Goal: Transaction & Acquisition: Purchase product/service

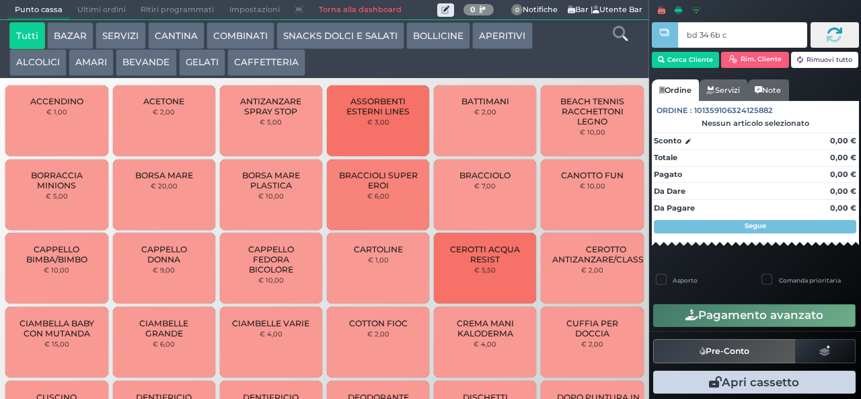
type input "bd 34 6b c3"
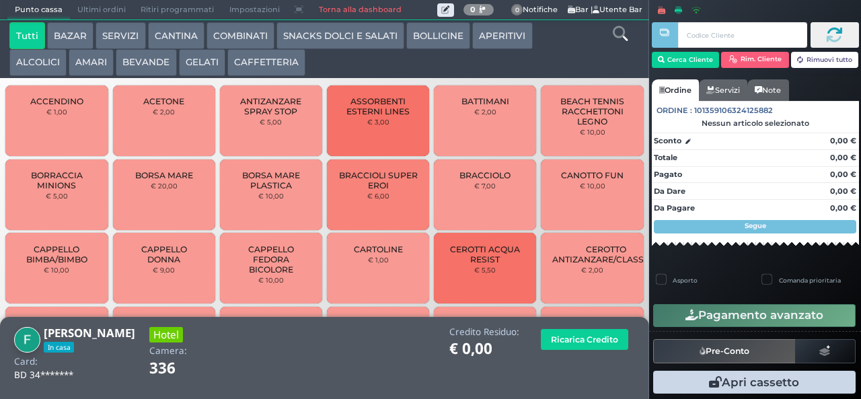
click at [91, 75] on button "AMARI" at bounding box center [91, 62] width 45 height 27
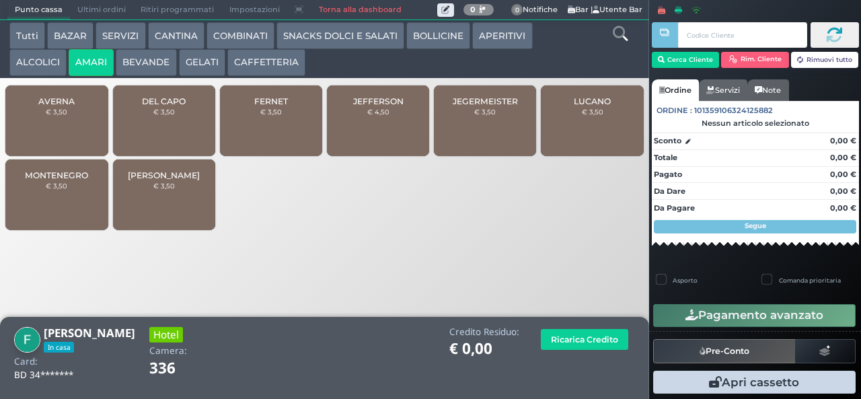
click at [175, 106] on span "DEL CAPO" at bounding box center [164, 101] width 44 height 10
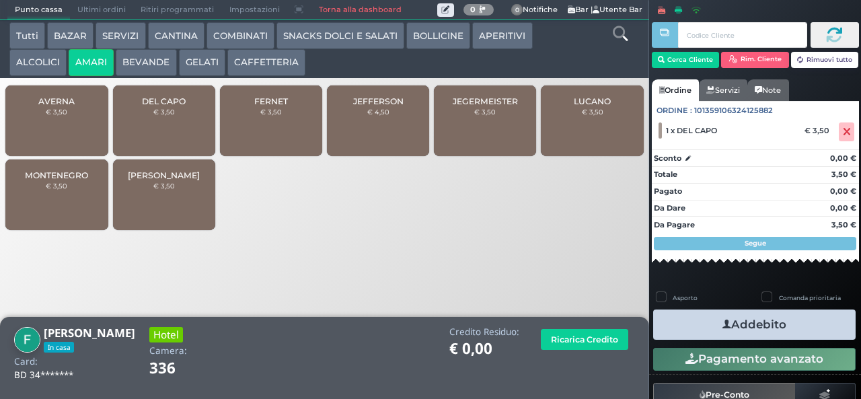
click at [699, 325] on button "Addebito" at bounding box center [754, 324] width 202 height 30
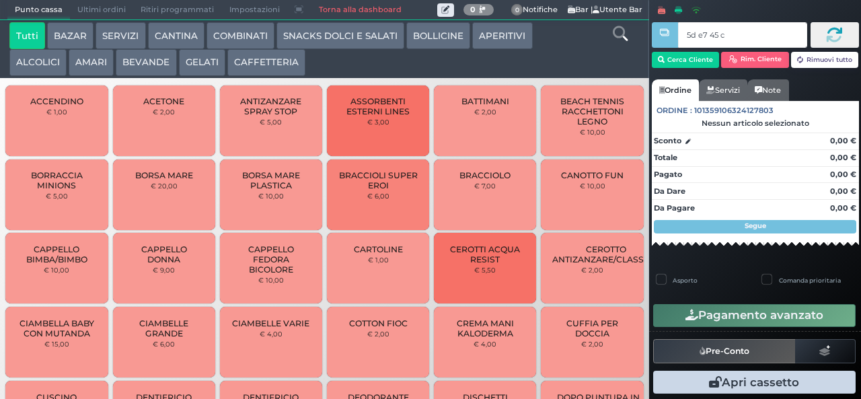
type input "5d e7 45 c3"
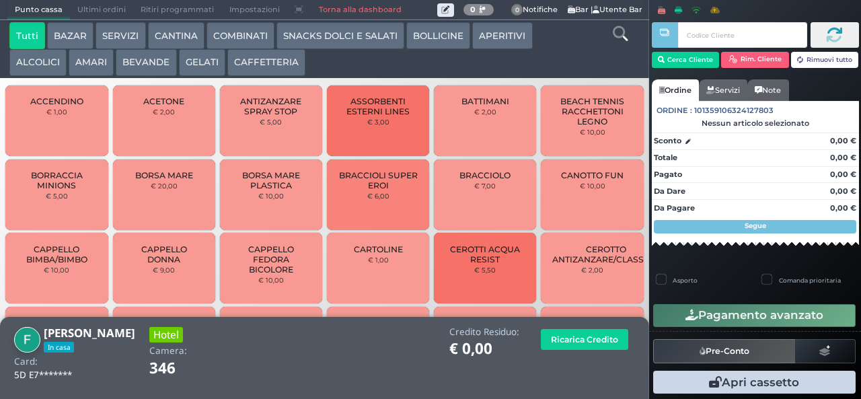
click at [91, 60] on button "AMARI" at bounding box center [91, 62] width 45 height 27
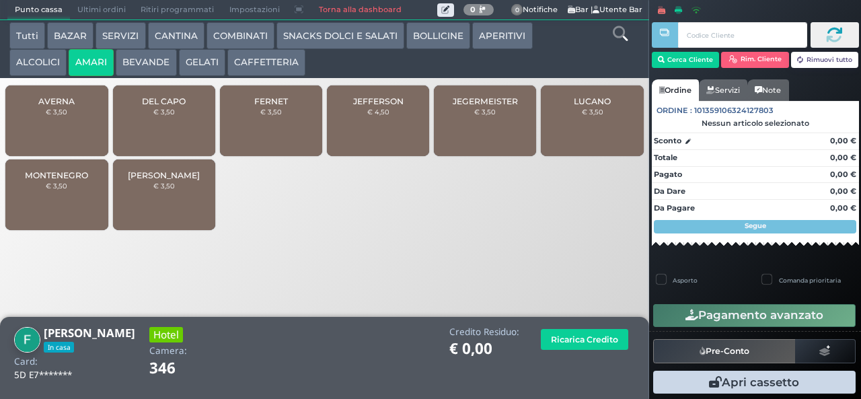
click at [75, 180] on span "MONTENEGRO" at bounding box center [56, 175] width 63 height 10
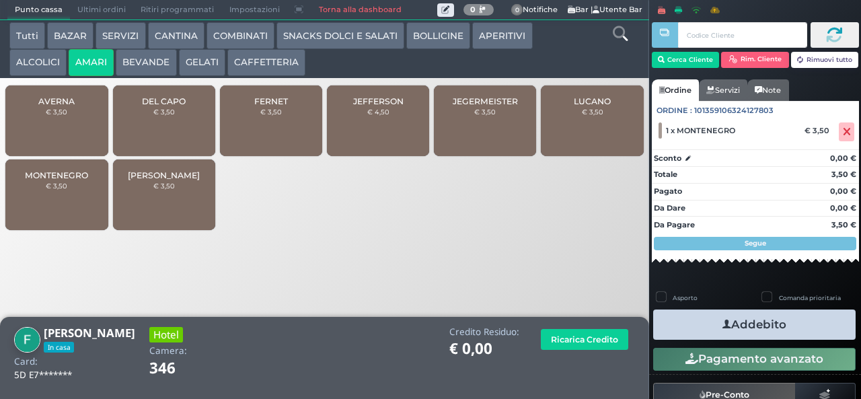
click at [786, 325] on button "Addebito" at bounding box center [754, 324] width 202 height 30
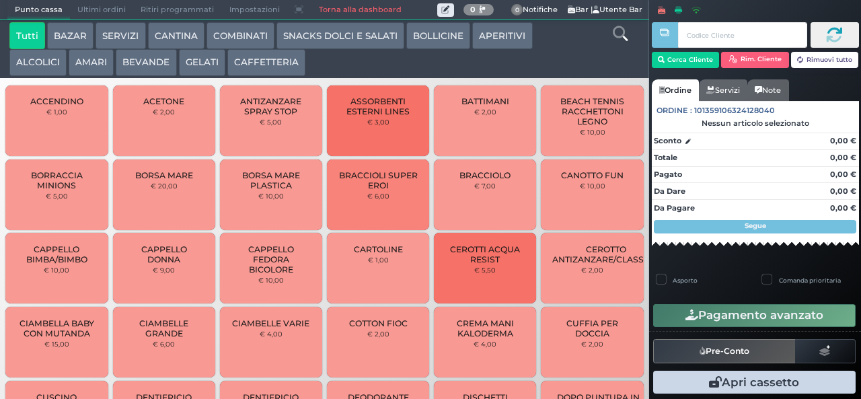
click at [247, 34] on button "COMBINATI" at bounding box center [240, 35] width 68 height 27
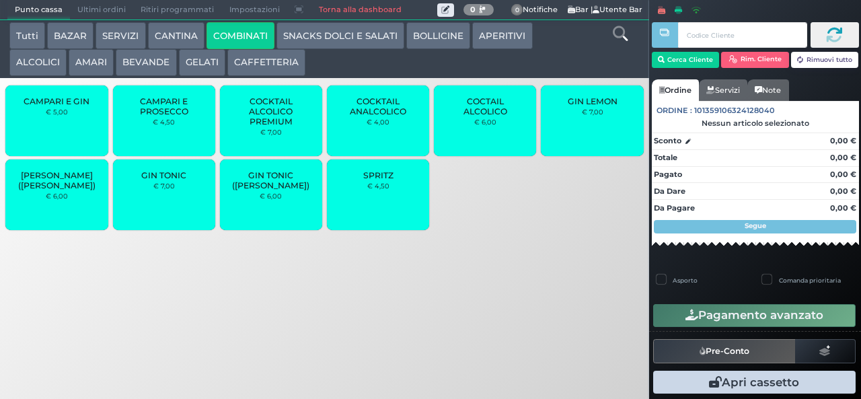
click at [206, 22] on button "COMBINATI" at bounding box center [240, 35] width 68 height 27
click at [31, 30] on button "Tutti" at bounding box center [27, 35] width 36 height 27
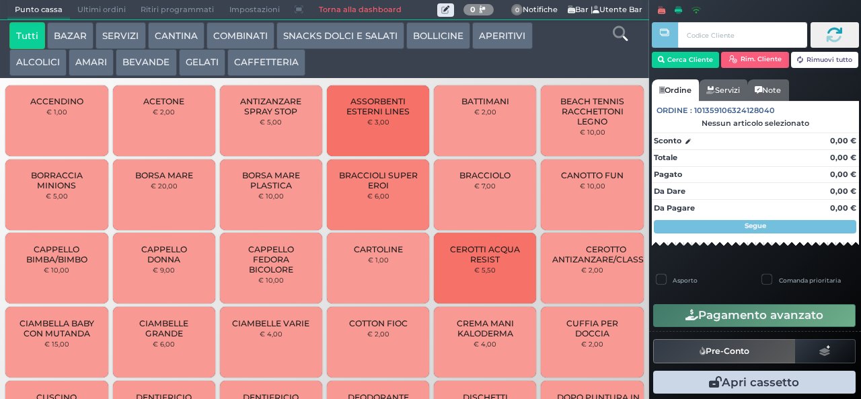
click at [69, 44] on button "BAZAR" at bounding box center [70, 35] width 46 height 27
click at [125, 47] on button "SERVIZI" at bounding box center [120, 35] width 50 height 27
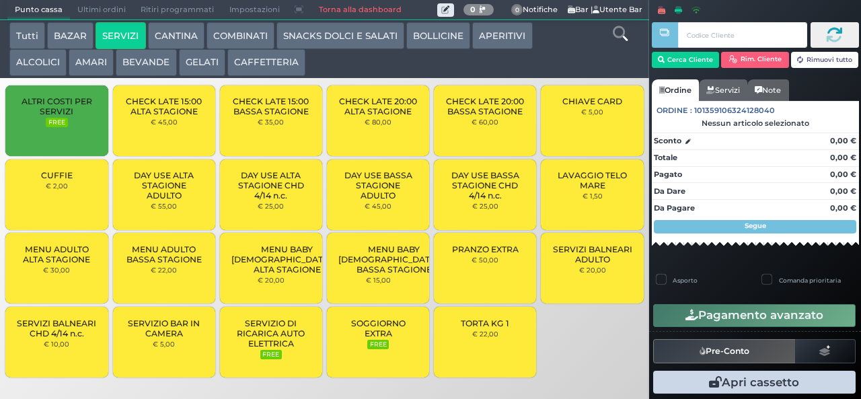
click at [276, 40] on button "SNACKS DOLCI E SALATI" at bounding box center [340, 35] width 128 height 27
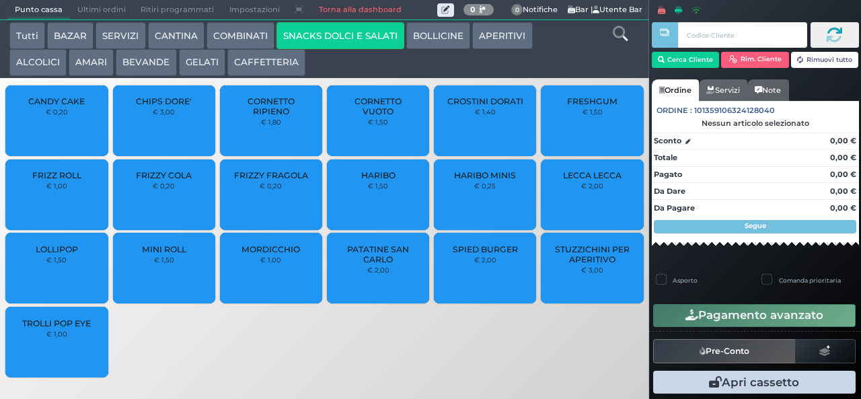
click at [256, 37] on button "COMBINATI" at bounding box center [240, 35] width 68 height 27
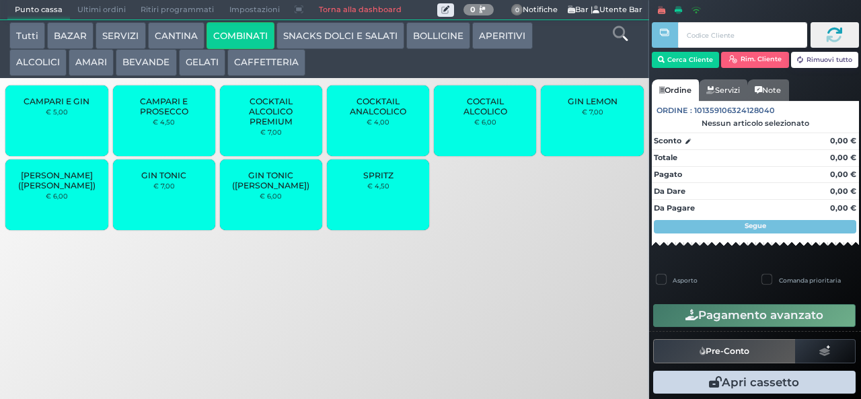
click at [206, 22] on button "COMBINATI" at bounding box center [240, 35] width 68 height 27
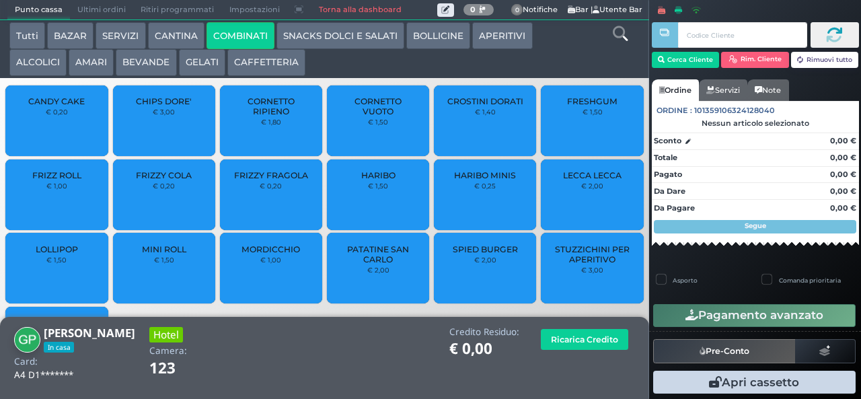
click at [156, 134] on div "CHIPS DORE' € 3,00" at bounding box center [164, 120] width 102 height 71
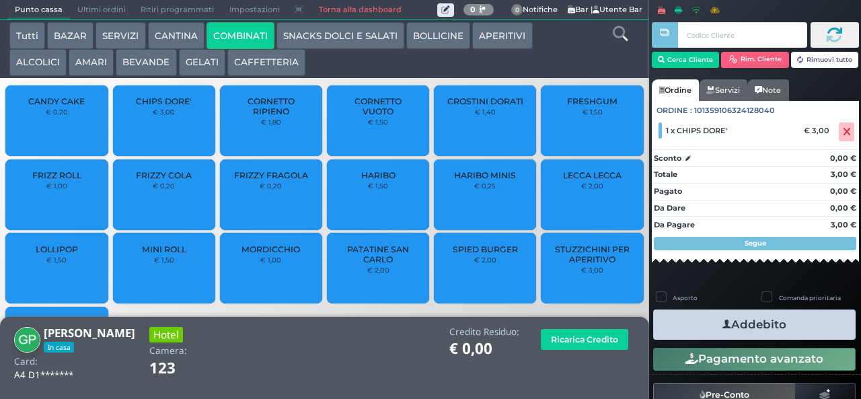
click at [722, 323] on icon "button" at bounding box center [726, 324] width 9 height 14
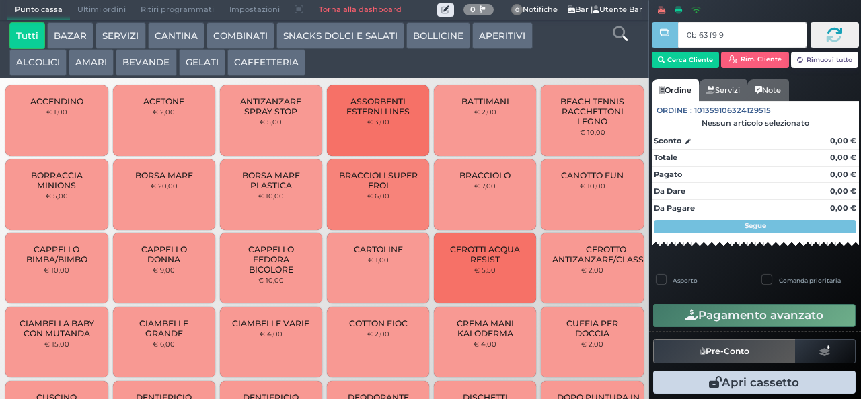
type input "0b 63 f9 91"
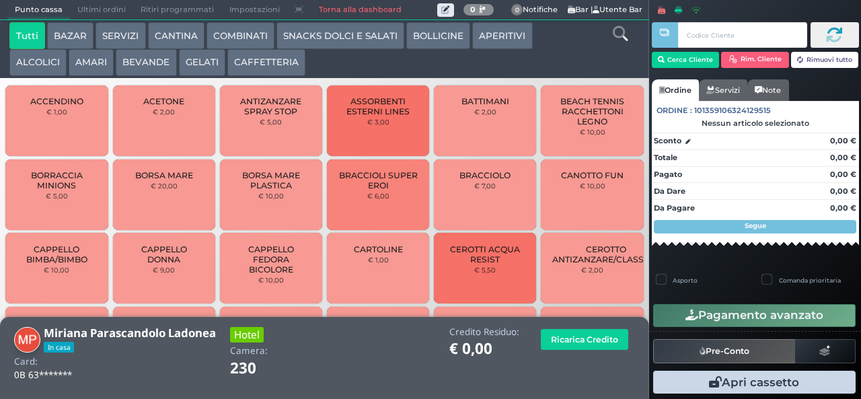
click at [241, 33] on button "COMBINATI" at bounding box center [240, 35] width 68 height 27
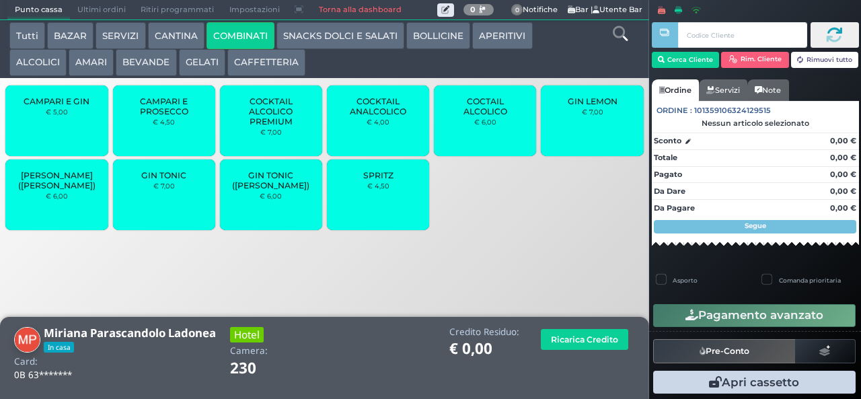
click at [281, 120] on span "COCKTAIL ALCOLICO PREMIUM" at bounding box center [271, 111] width 80 height 30
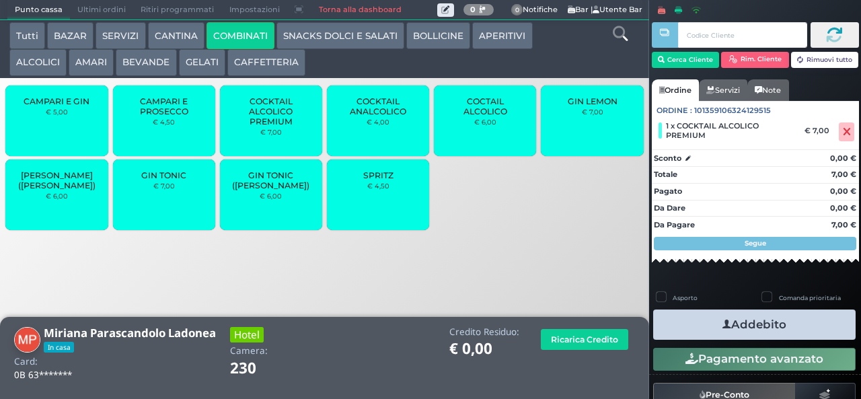
click at [176, 180] on span "GIN TONIC" at bounding box center [163, 175] width 45 height 10
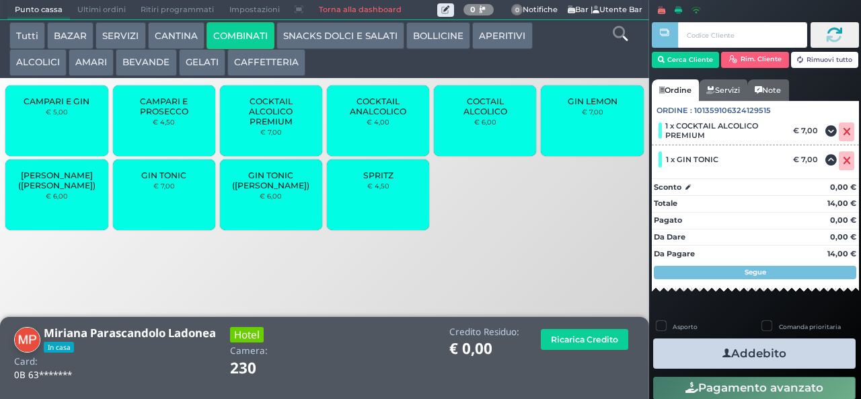
click at [788, 354] on button "Addebito" at bounding box center [754, 353] width 202 height 30
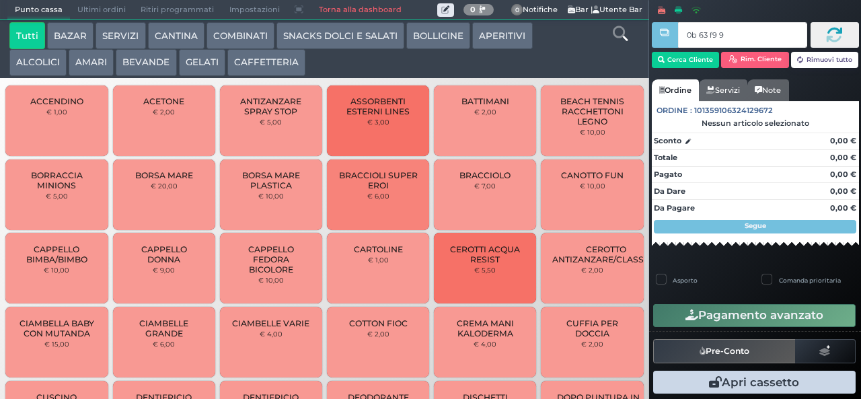
type input "0b 63 f9 91"
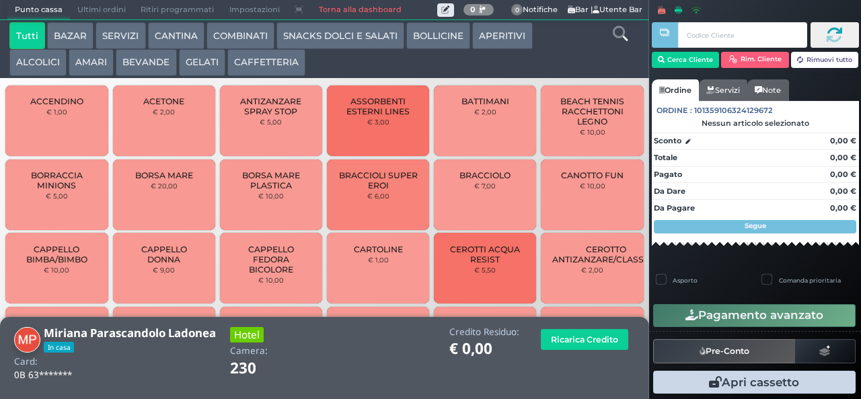
click at [240, 36] on button "COMBINATI" at bounding box center [240, 35] width 68 height 27
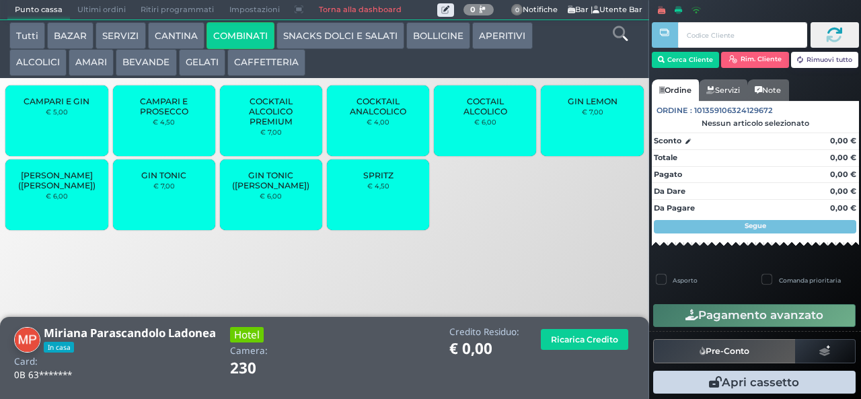
click at [383, 204] on div "SPRITZ € 4,50" at bounding box center [378, 194] width 102 height 71
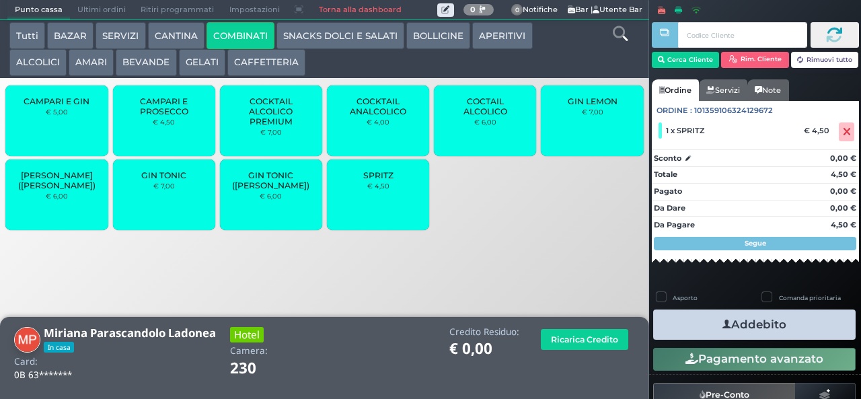
click at [155, 180] on span "GIN TONIC" at bounding box center [163, 175] width 45 height 10
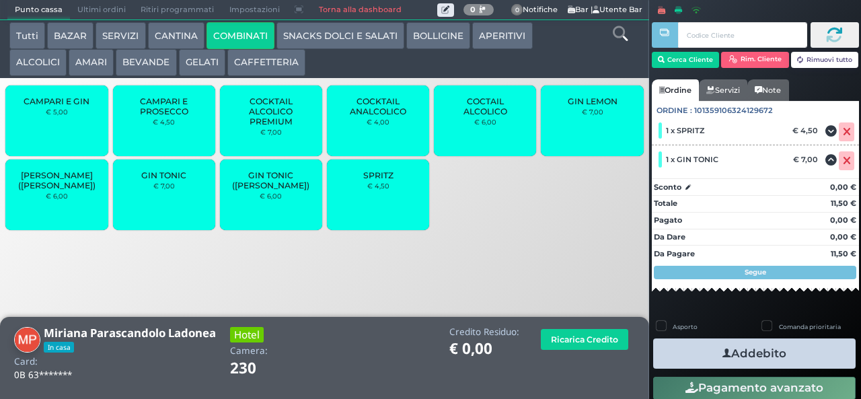
click at [762, 356] on button "Addebito" at bounding box center [754, 353] width 202 height 30
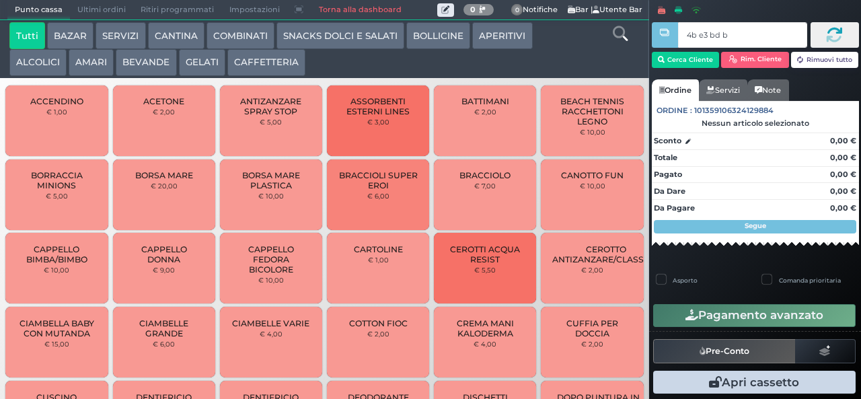
type input "4b e3 bd b9"
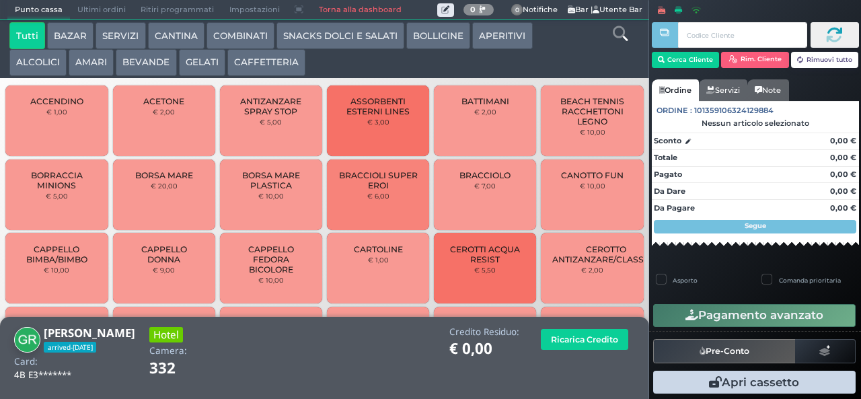
click at [155, 62] on button "BEVANDE" at bounding box center [146, 62] width 61 height 27
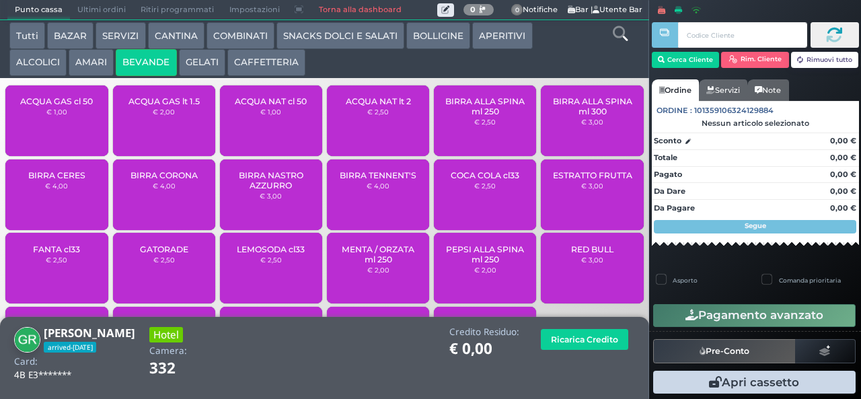
click at [272, 136] on div "ACQUA NAT cl 50 € 1,00" at bounding box center [271, 120] width 102 height 71
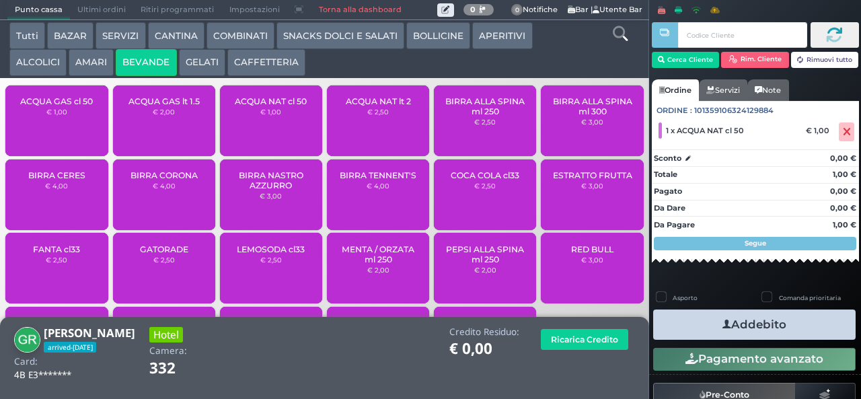
click at [264, 129] on div "ACQUA NAT cl 50 € 1,00" at bounding box center [271, 120] width 102 height 71
click at [746, 321] on button "Addebito" at bounding box center [754, 324] width 202 height 30
